Goal: Check status: Check status

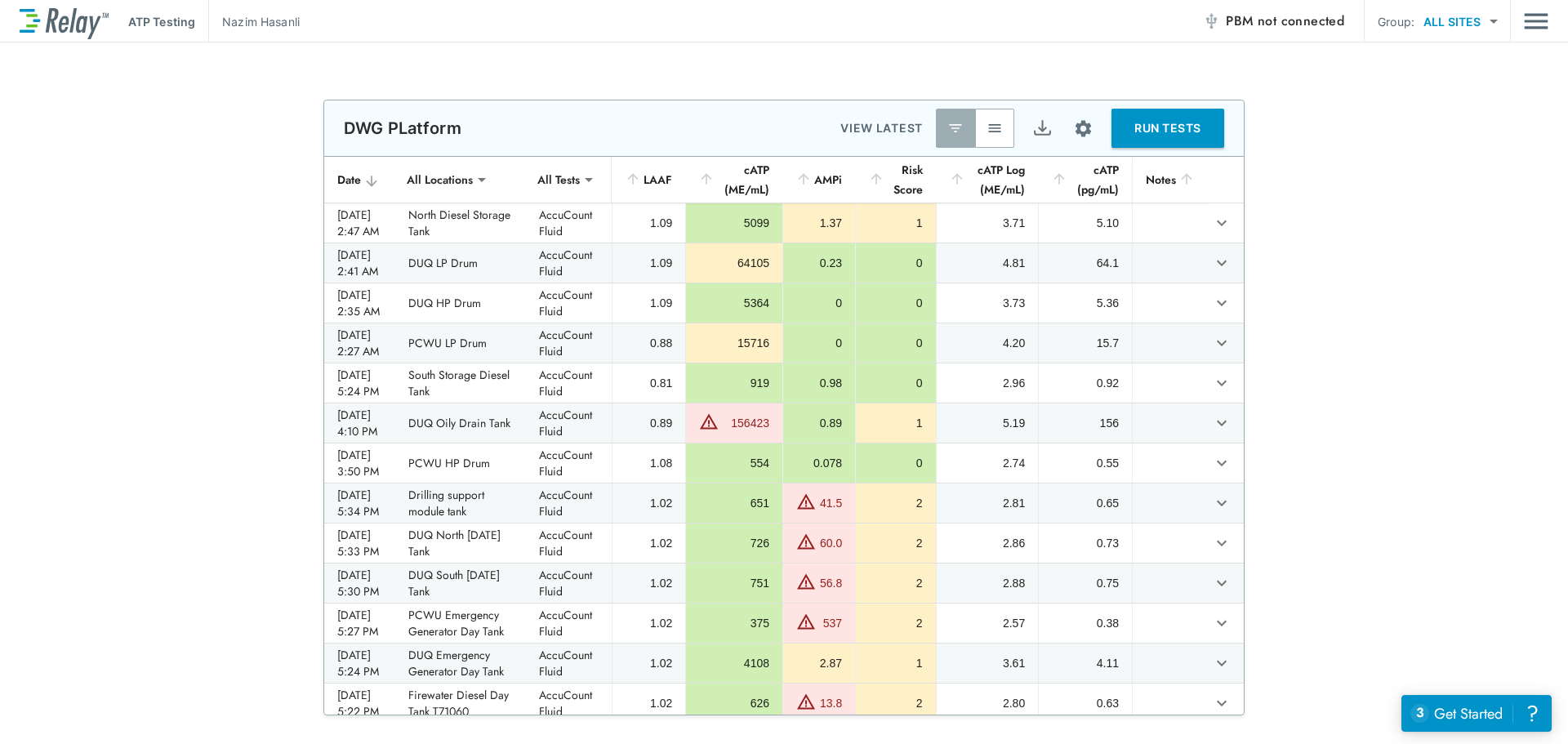
click at [1003, 121] on button "button" at bounding box center [995, 128] width 39 height 39
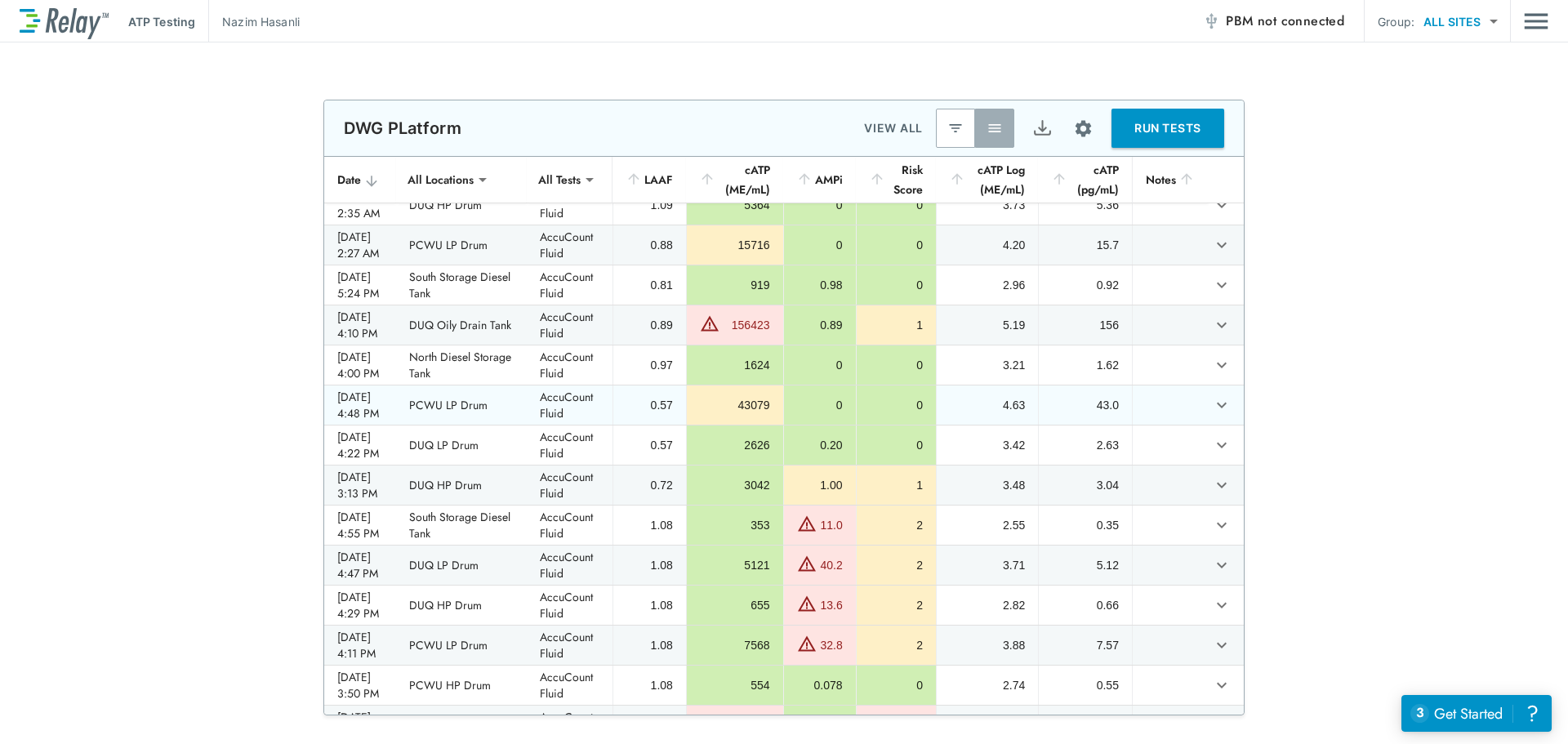
scroll to position [245, 0]
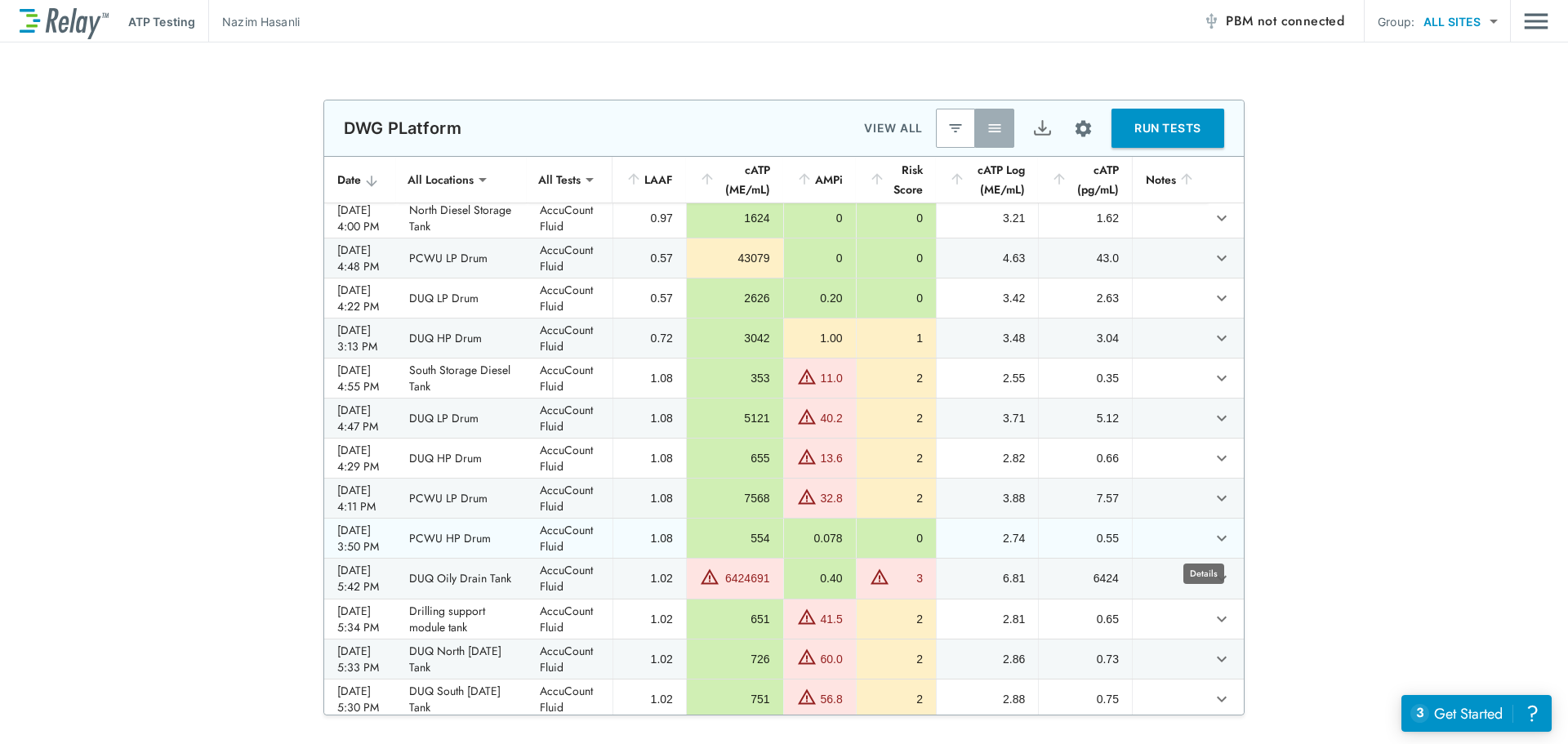
click at [1212, 536] on icon "expand row" at bounding box center [1222, 538] width 19 height 19
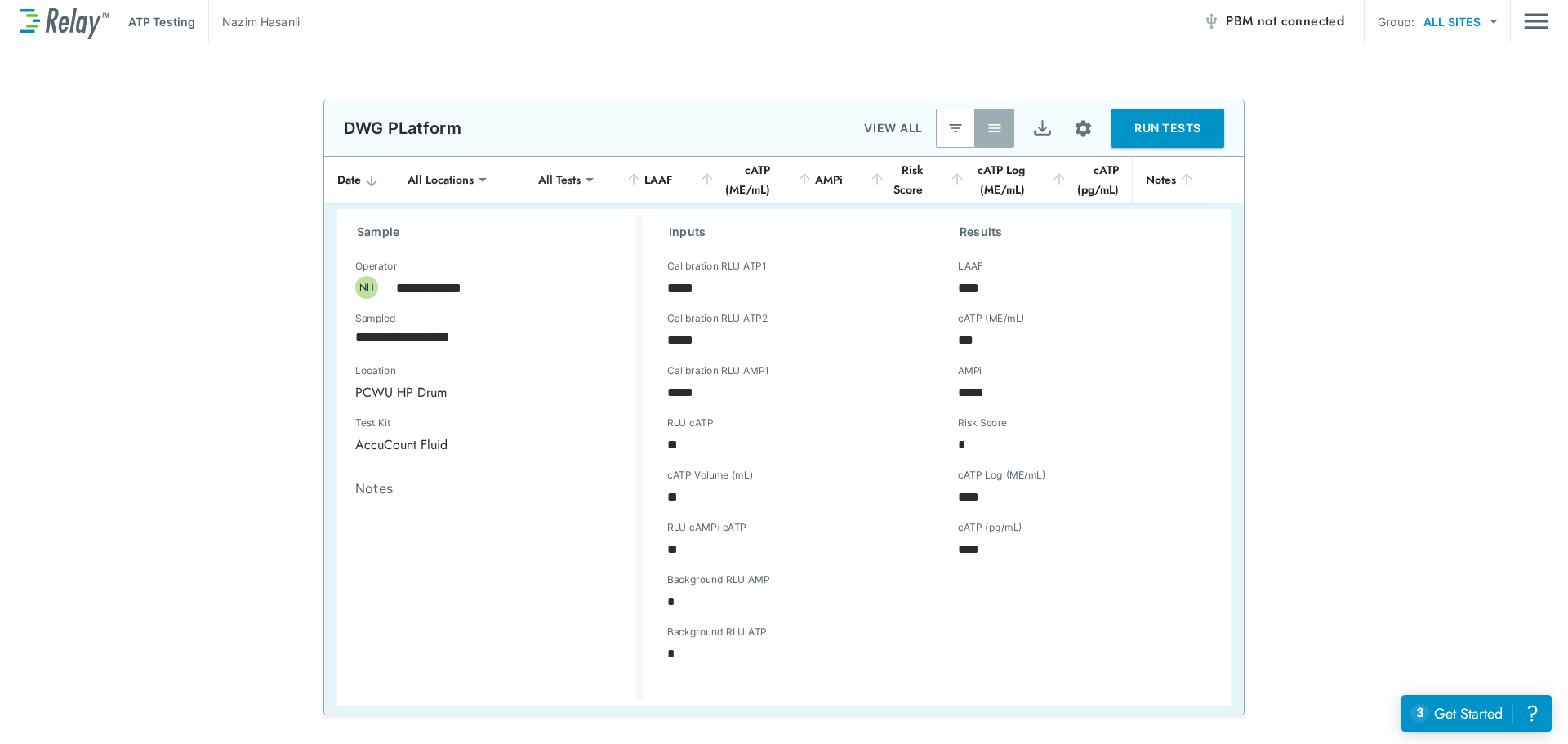
scroll to position [572, 0]
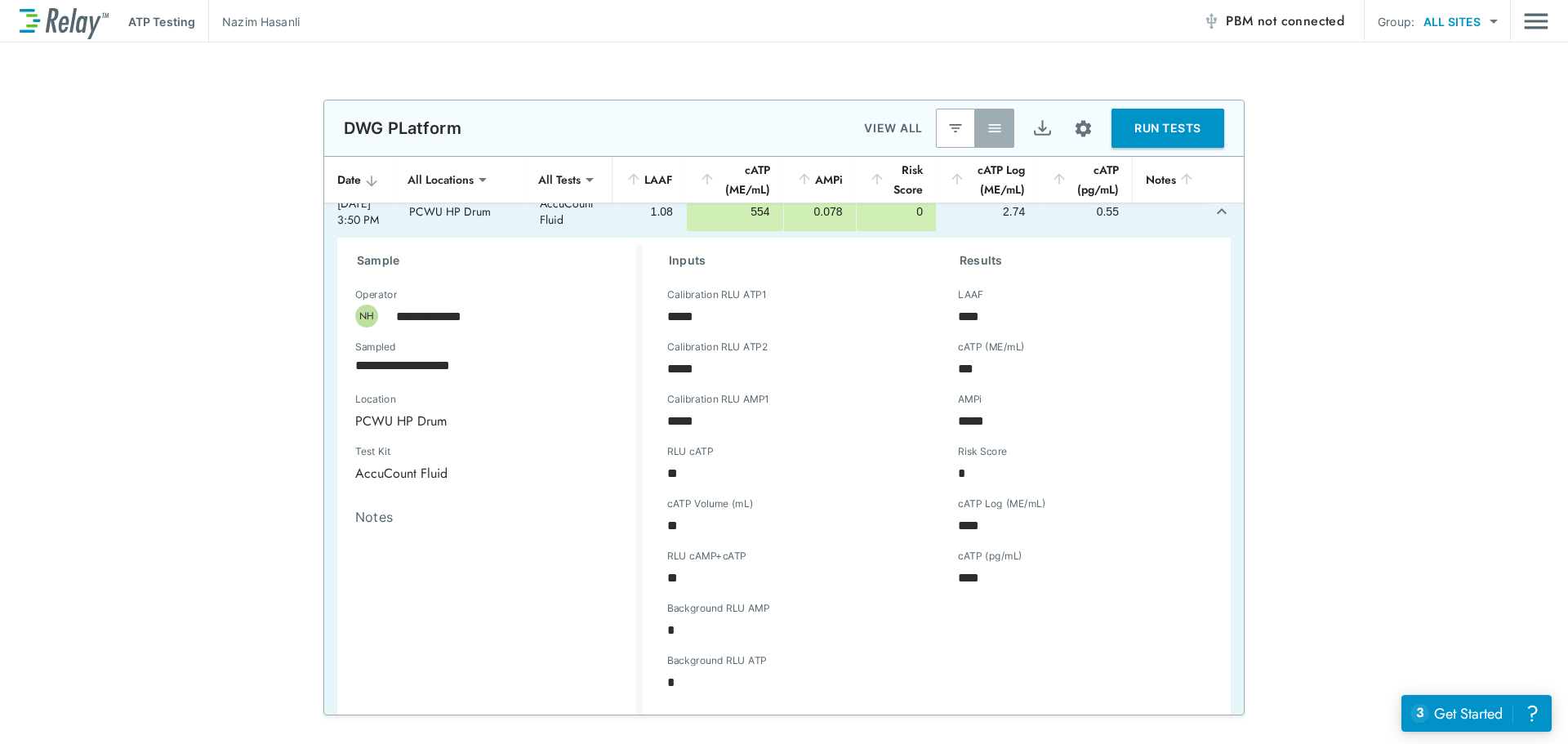
click at [1212, 208] on icon "expand row" at bounding box center [1222, 212] width 19 height 19
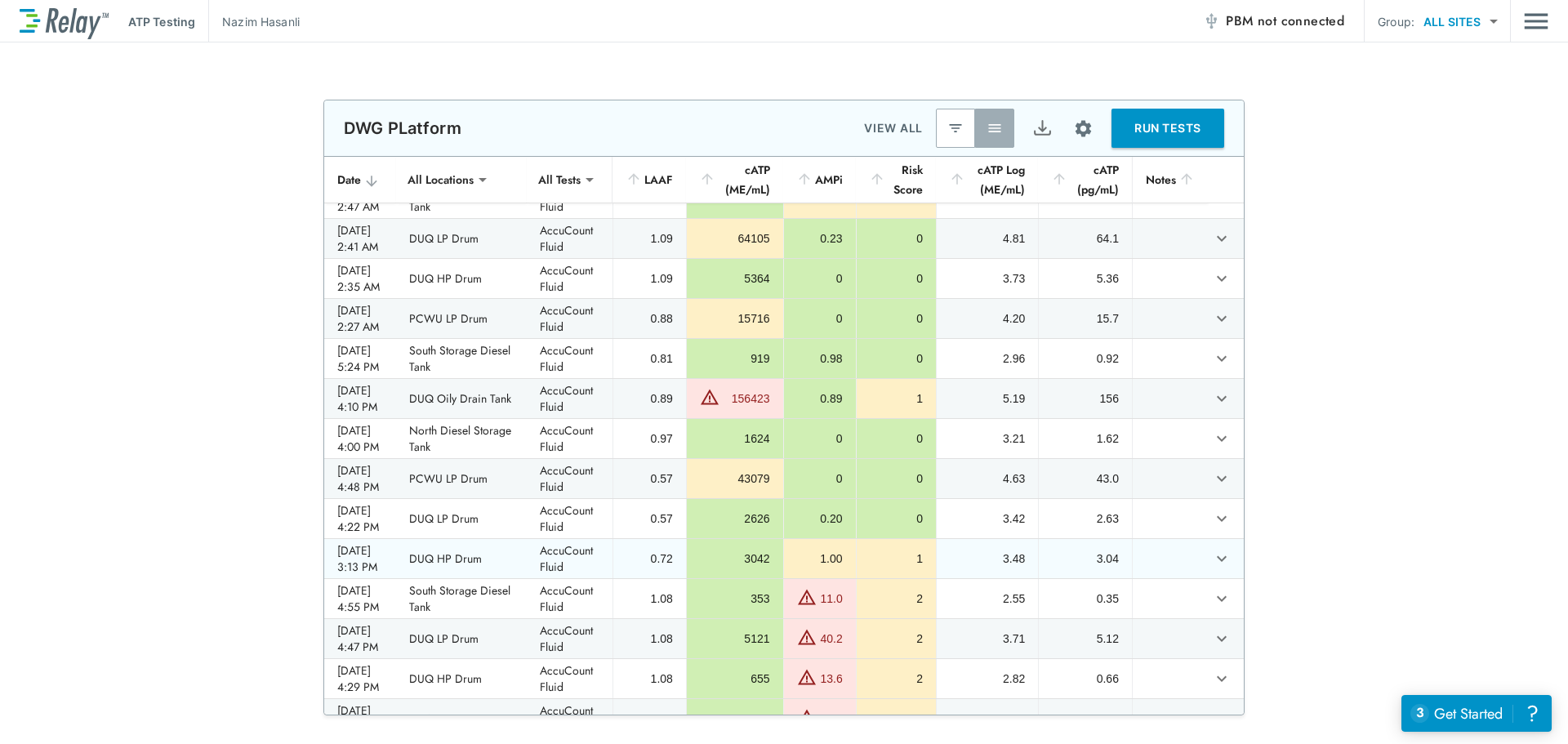
scroll to position [0, 0]
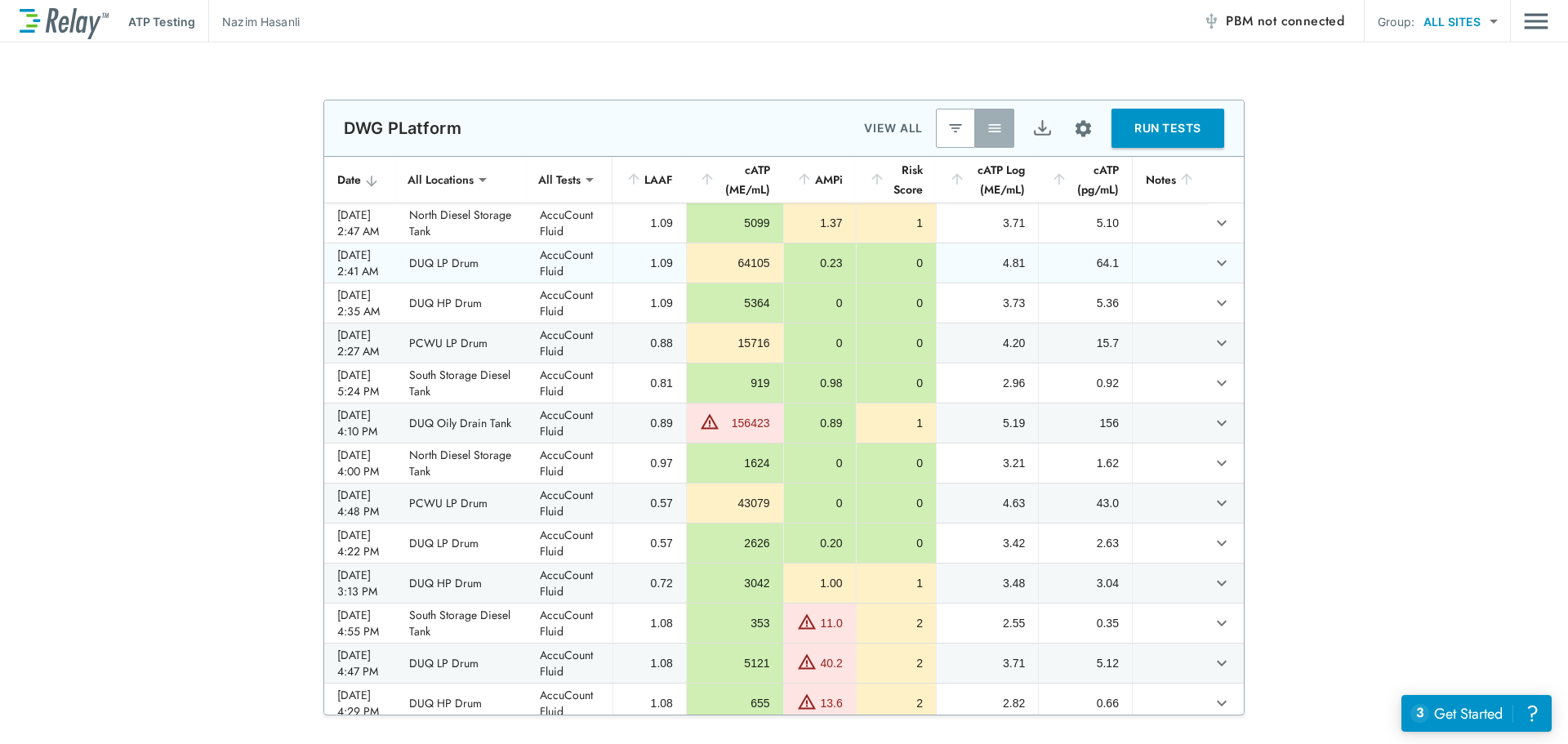
click at [1212, 260] on icon "expand row" at bounding box center [1222, 263] width 19 height 19
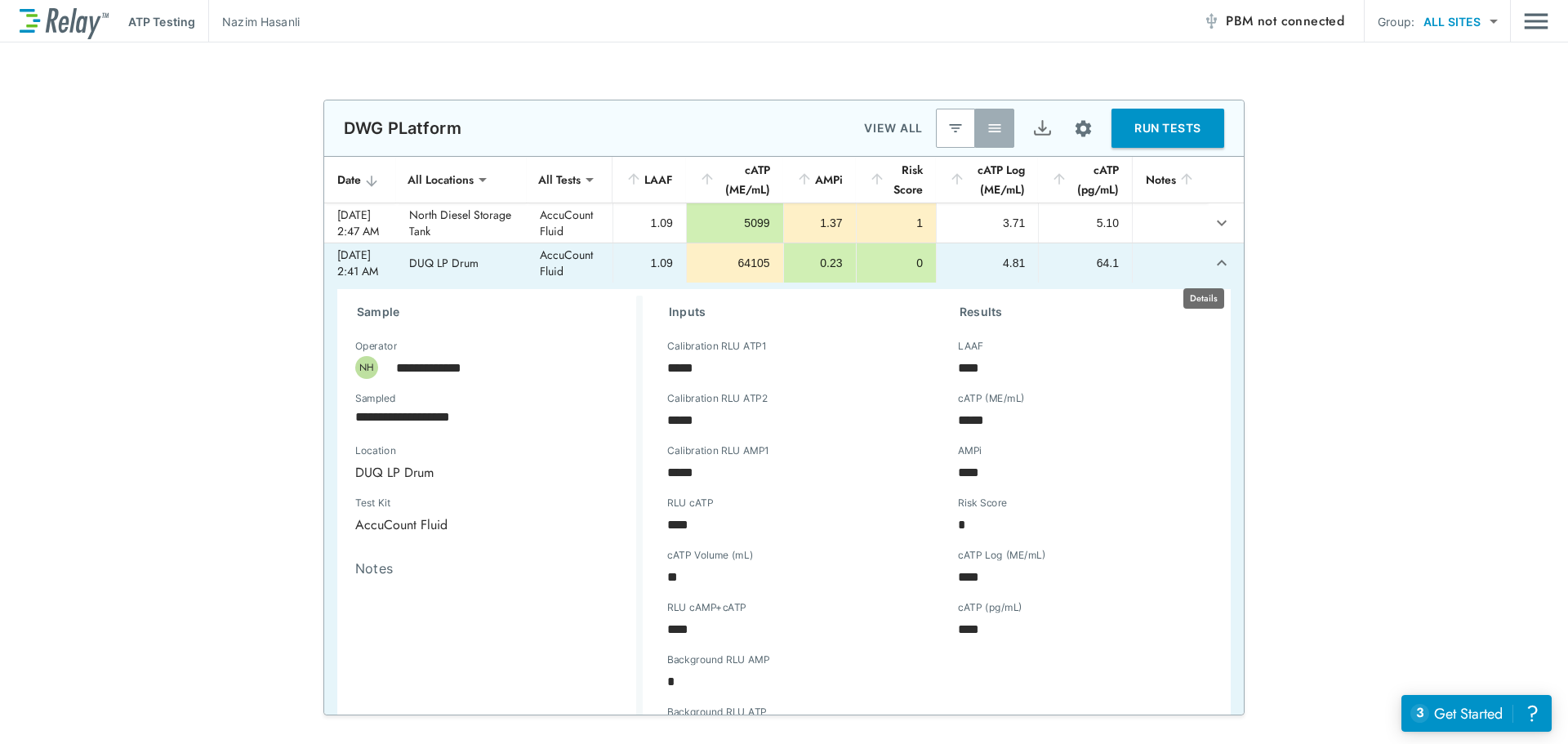
click at [1212, 254] on icon "expand row" at bounding box center [1222, 263] width 19 height 19
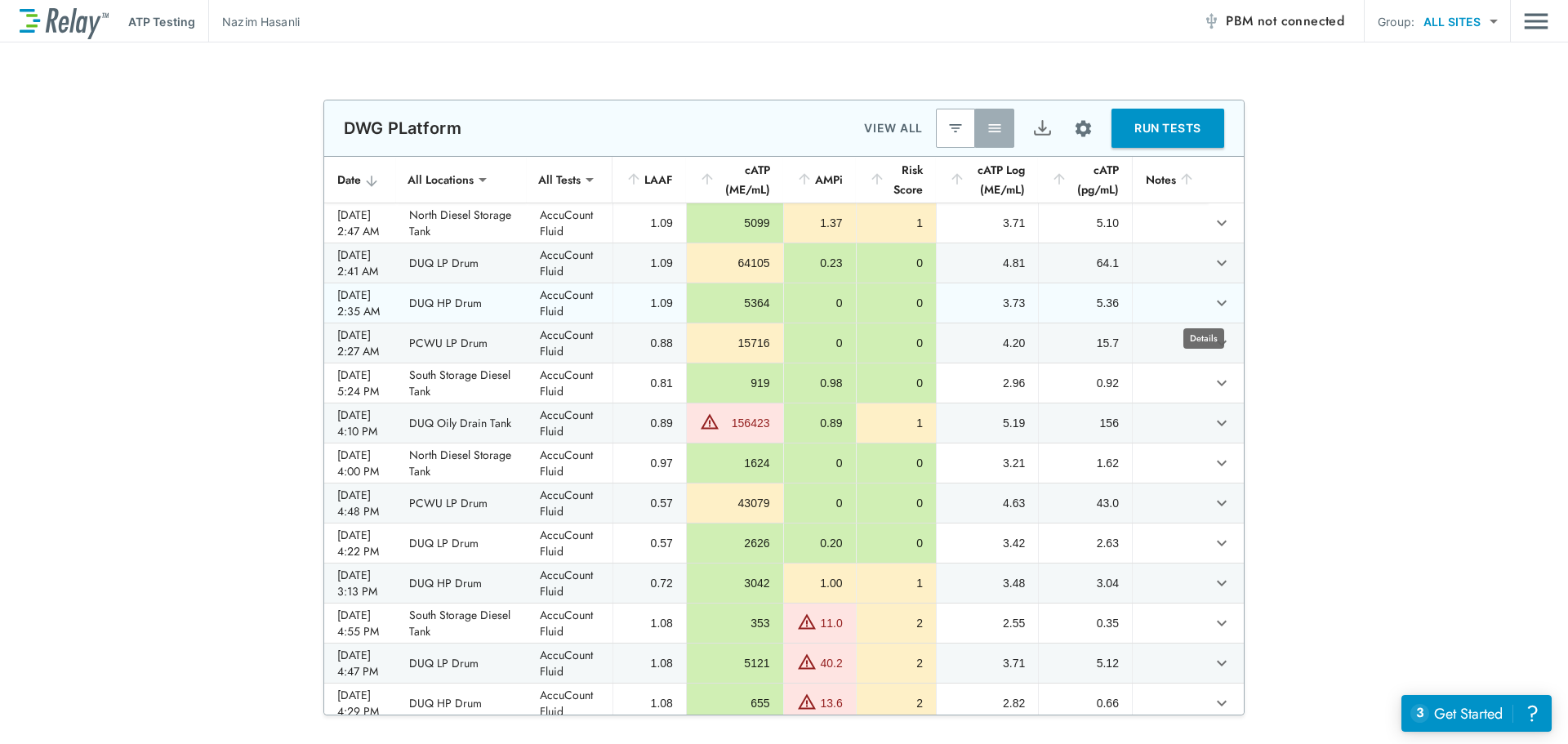
click at [1208, 304] on button "expand row" at bounding box center [1221, 303] width 28 height 28
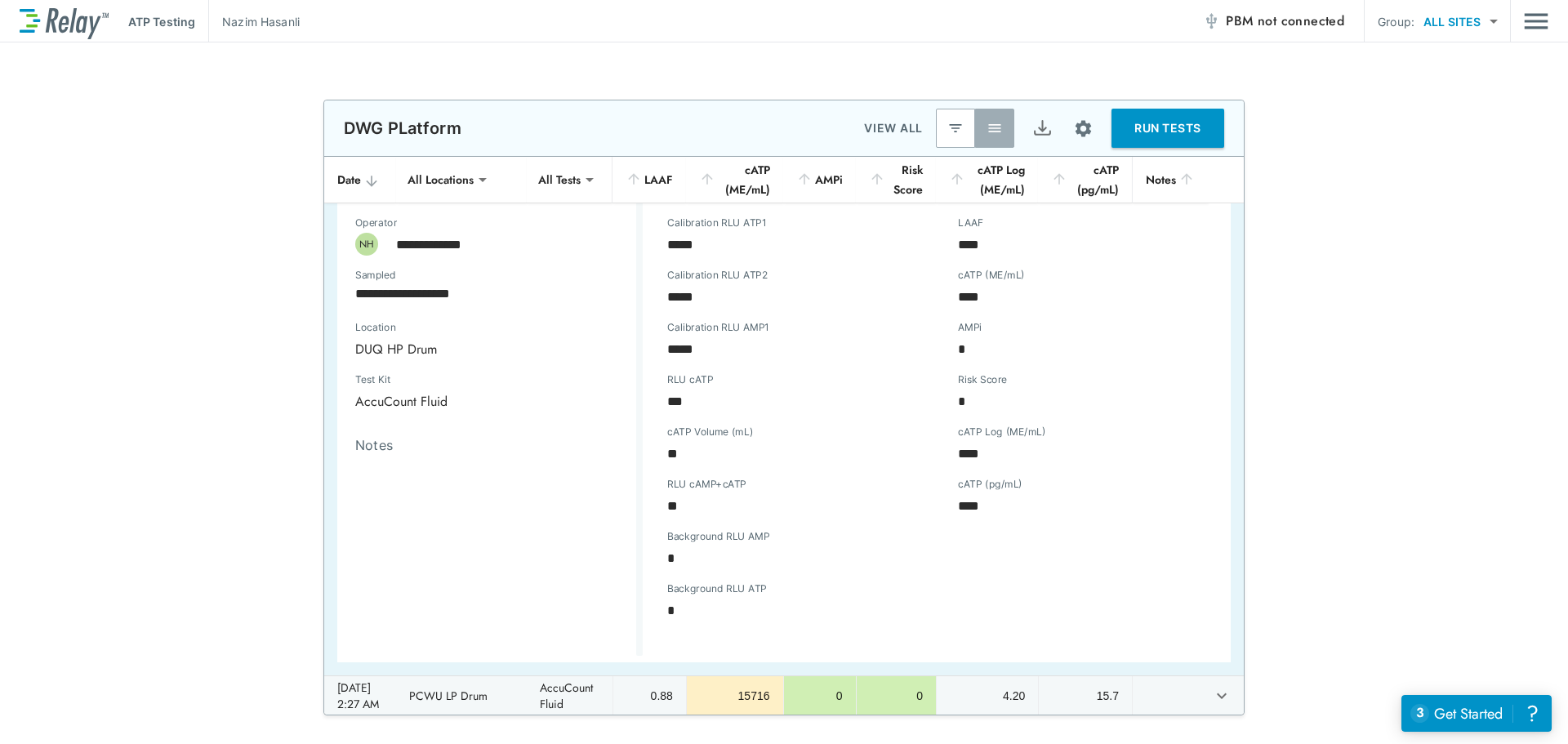
scroll to position [82, 0]
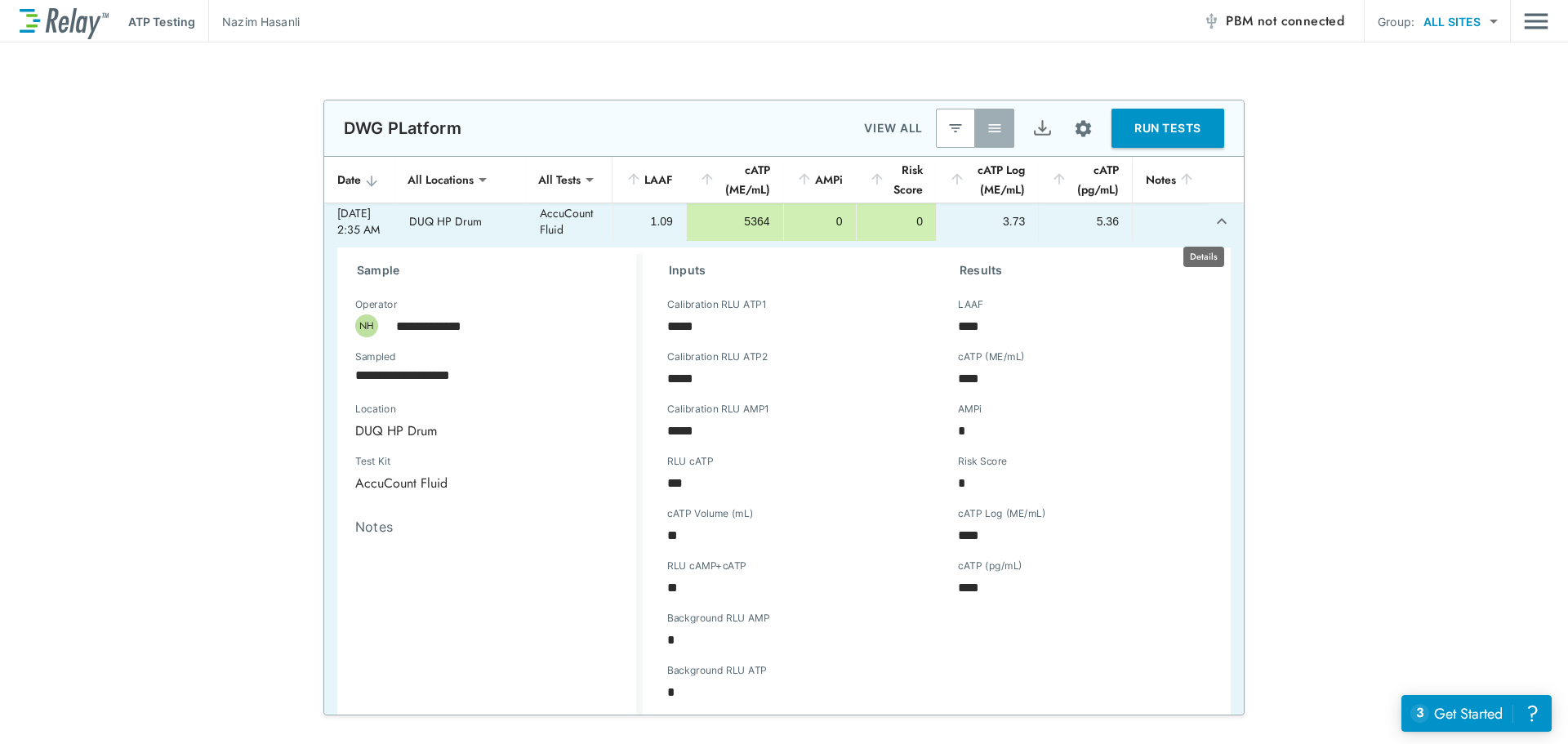
click at [1212, 220] on icon "expand row" at bounding box center [1222, 221] width 19 height 19
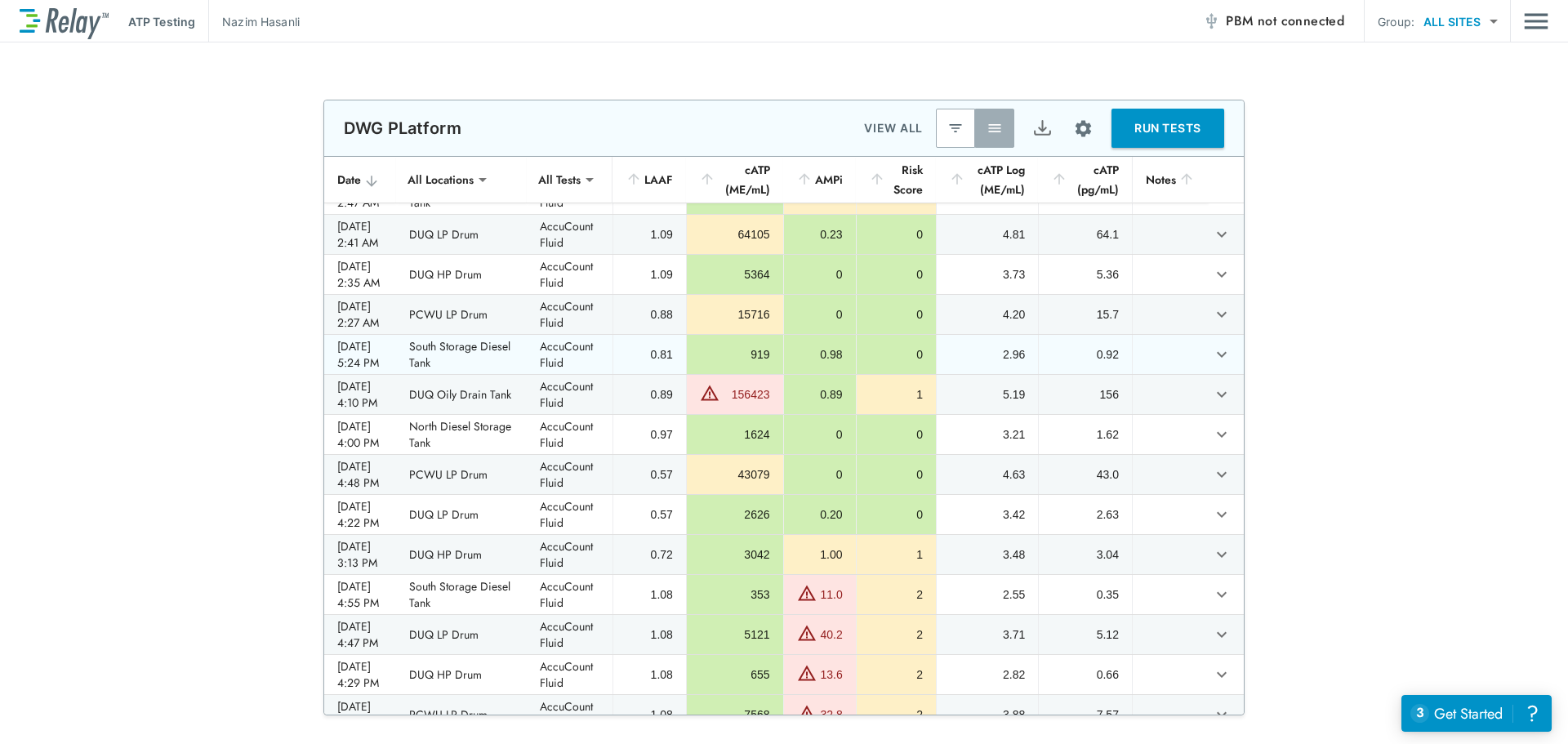
scroll to position [0, 0]
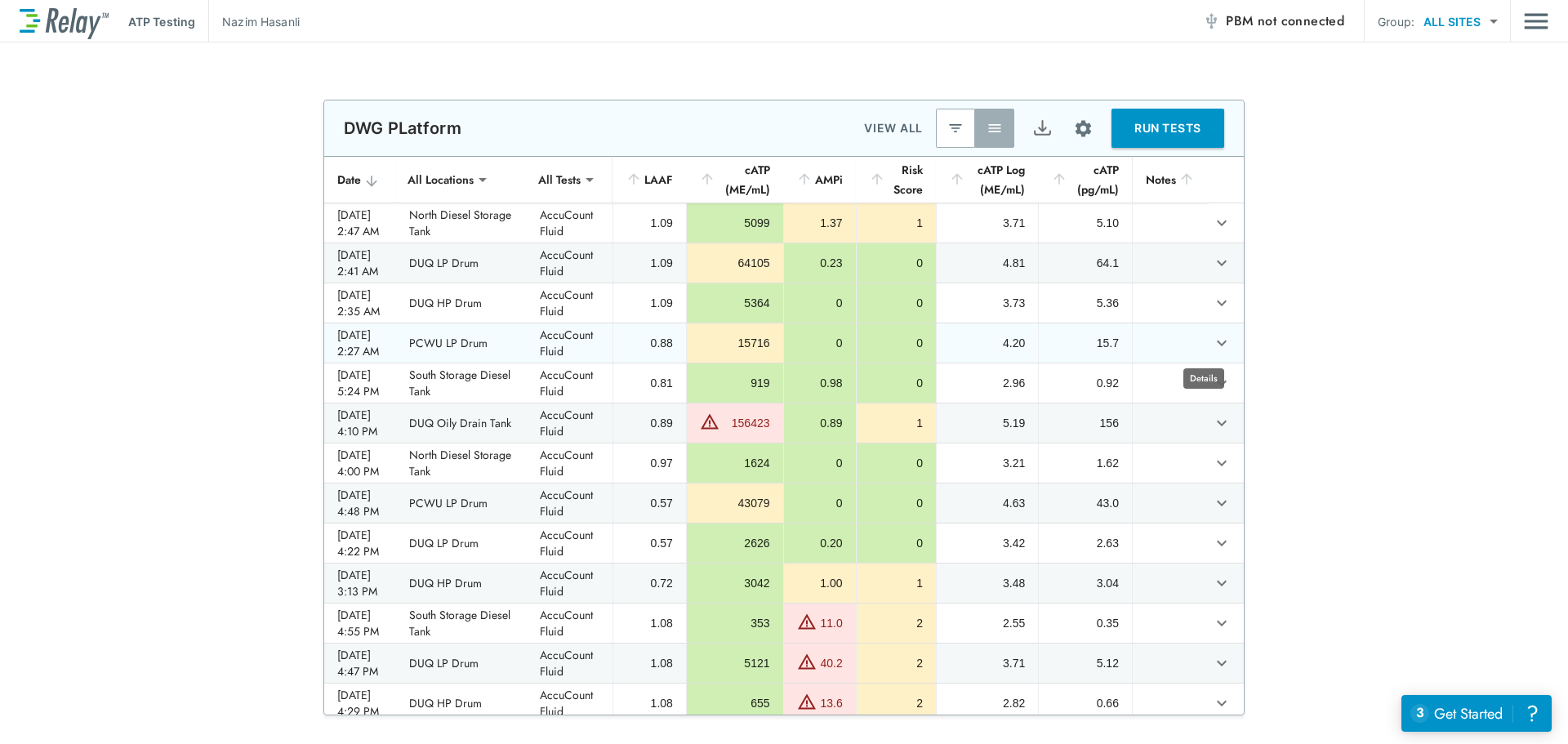
click at [1212, 338] on icon "expand row" at bounding box center [1222, 343] width 19 height 19
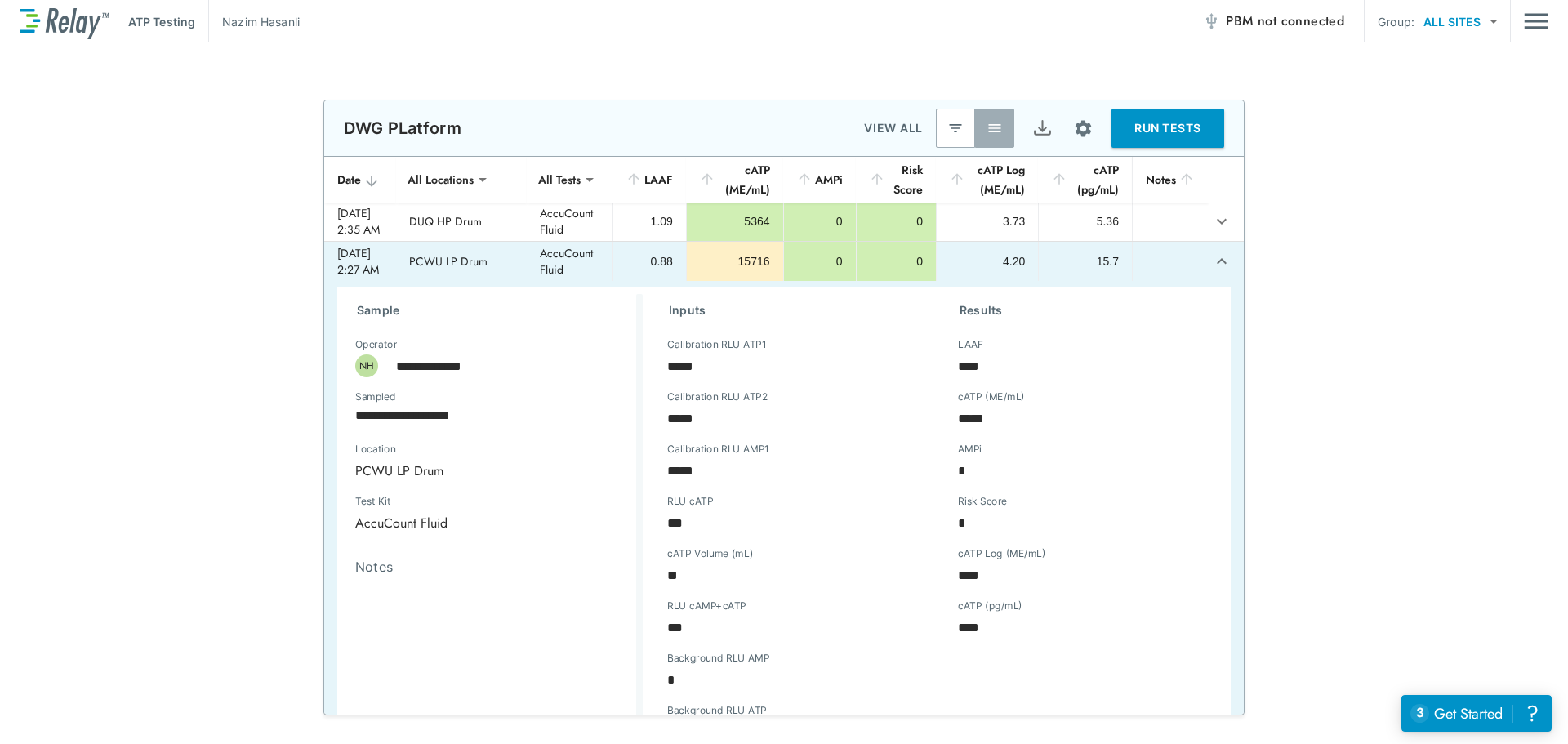
scroll to position [163, 0]
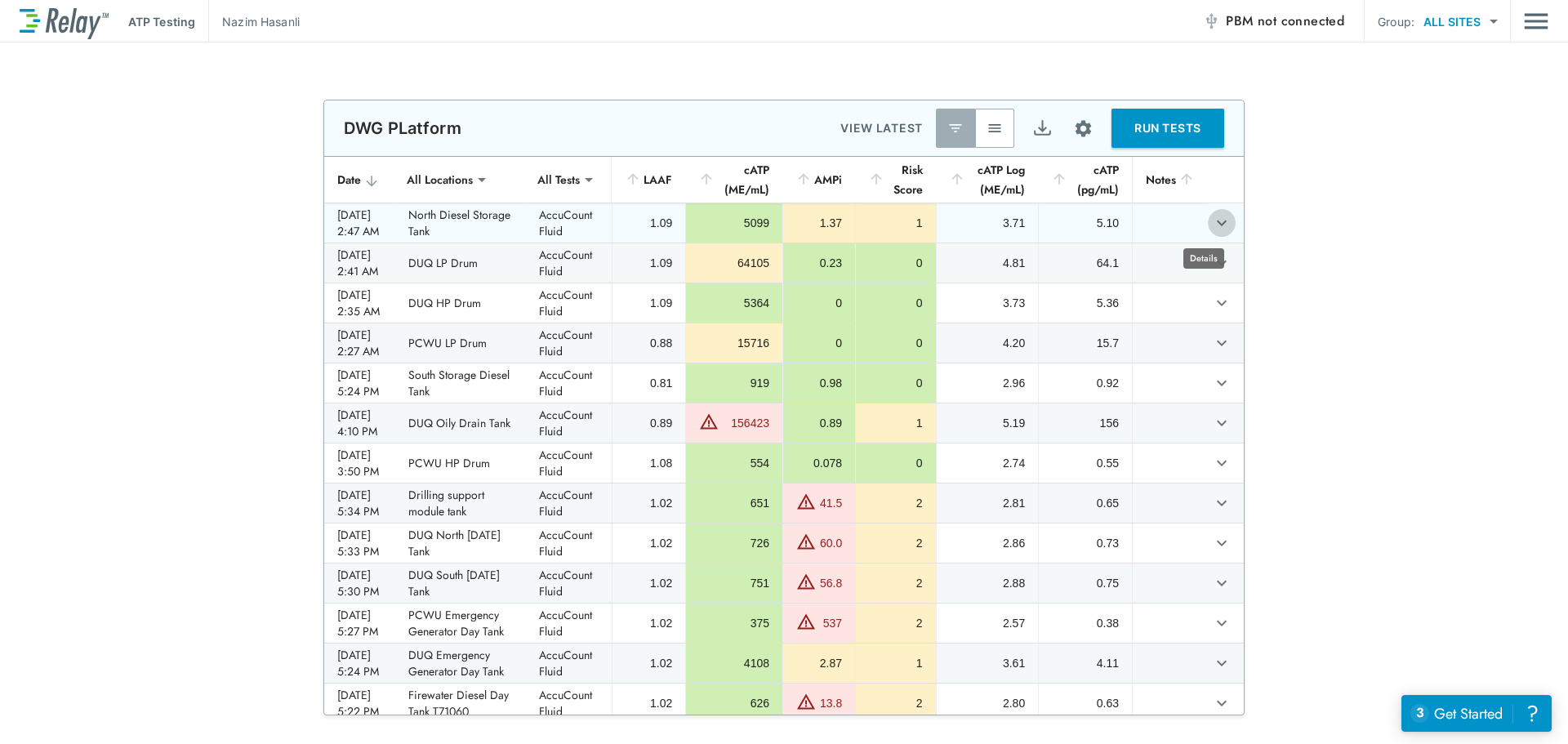
click at [1212, 226] on icon "expand row" at bounding box center [1222, 222] width 19 height 19
